Goal: Transaction & Acquisition: Purchase product/service

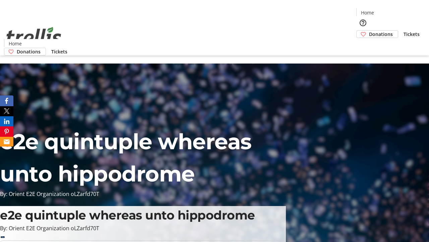
click at [369, 31] on span "Donations" at bounding box center [381, 34] width 24 height 7
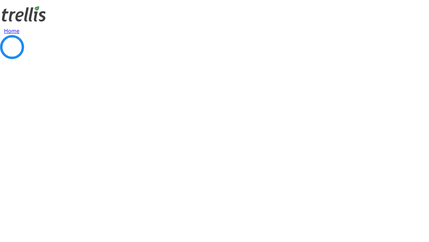
select select "CA"
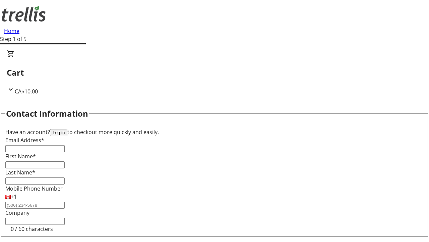
click at [67, 129] on button "Log in" at bounding box center [58, 132] width 17 height 7
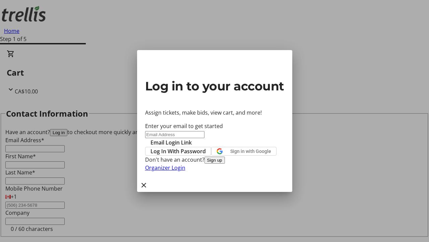
click at [206, 147] on span "Log In With Password" at bounding box center [178, 151] width 55 height 8
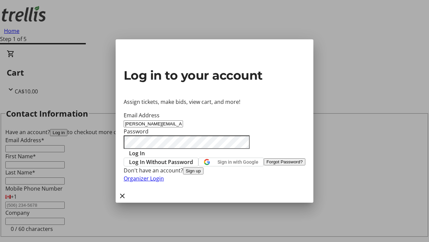
type input "[PERSON_NAME][EMAIL_ADDRESS][DOMAIN_NAME]"
click at [145, 149] on span "Log In" at bounding box center [137, 153] width 16 height 8
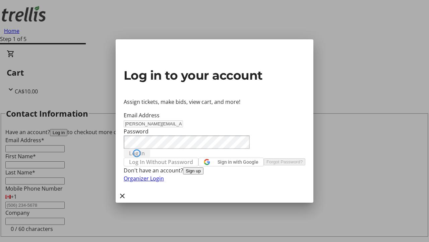
type input "[PERSON_NAME][EMAIL_ADDRESS][DOMAIN_NAME]"
type input "[PERSON_NAME]"
type input "(250) 555-0123"
select select "CA"
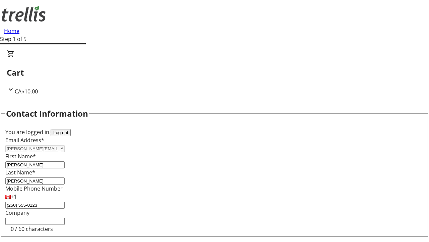
type input "[STREET_ADDRESS][PERSON_NAME]"
type input "Kelowna"
select select "BC"
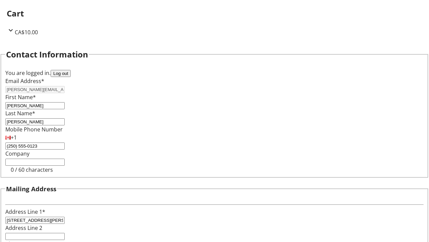
type input "Kelowna"
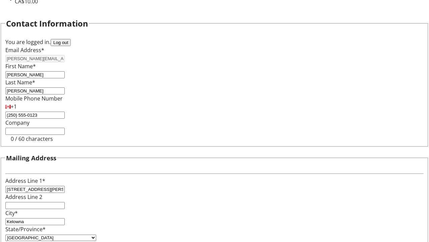
type input "V1Y 0C2"
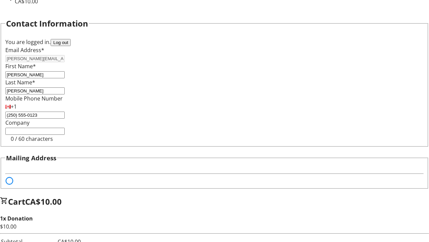
scroll to position [41, 0]
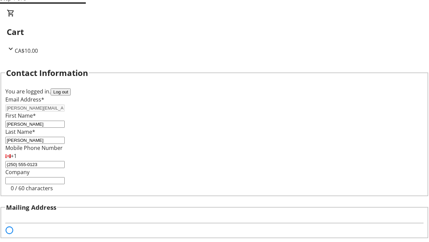
select select "BC"
select select "CA"
